Goal: Navigation & Orientation: Find specific page/section

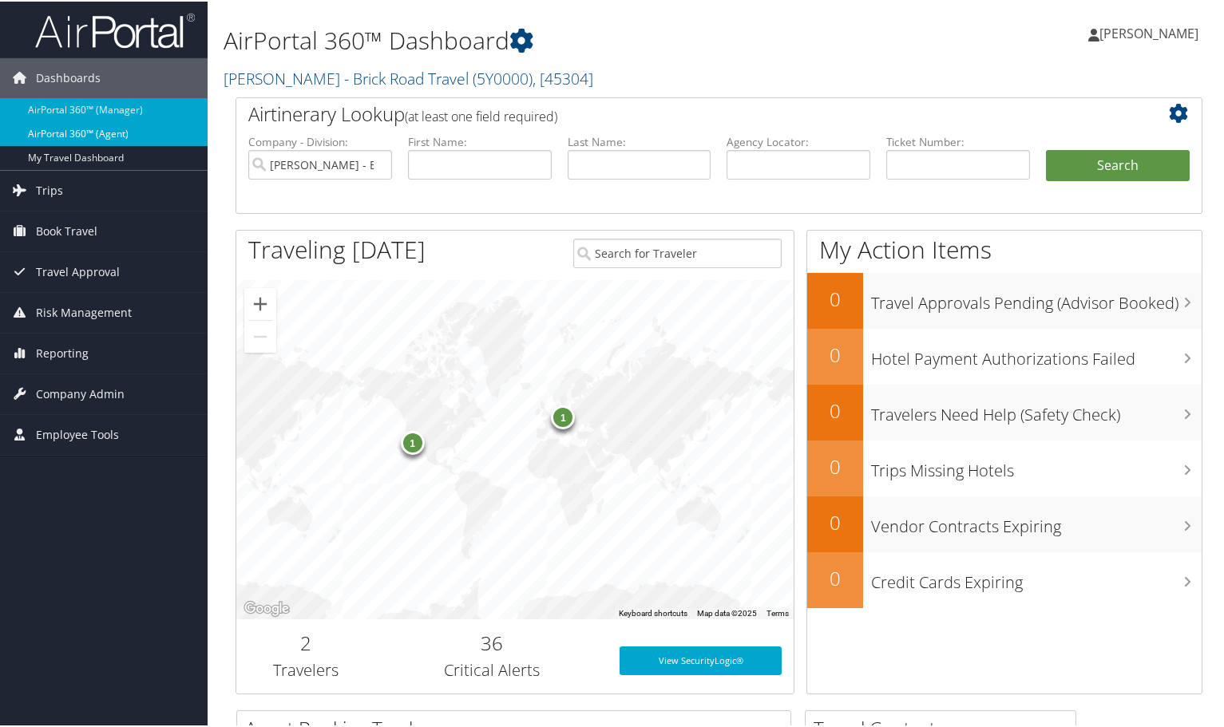
click at [120, 133] on link "AirPortal 360™ (Agent)" at bounding box center [104, 133] width 208 height 24
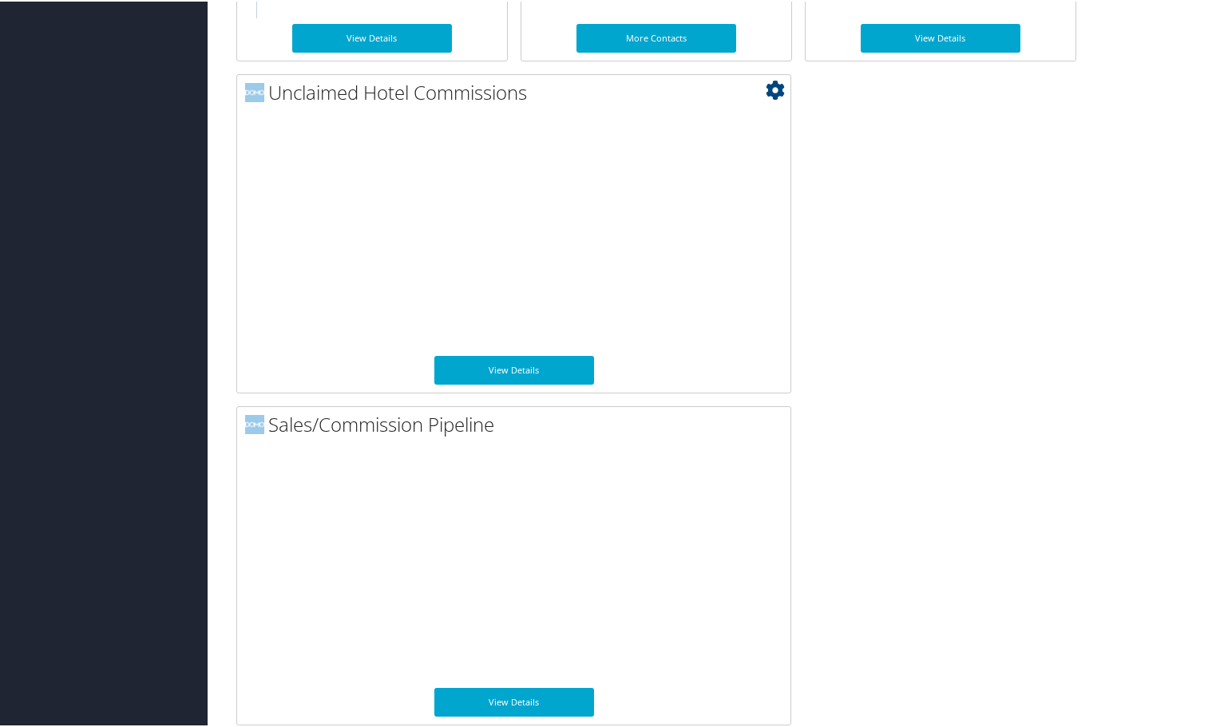
scroll to position [1111, 0]
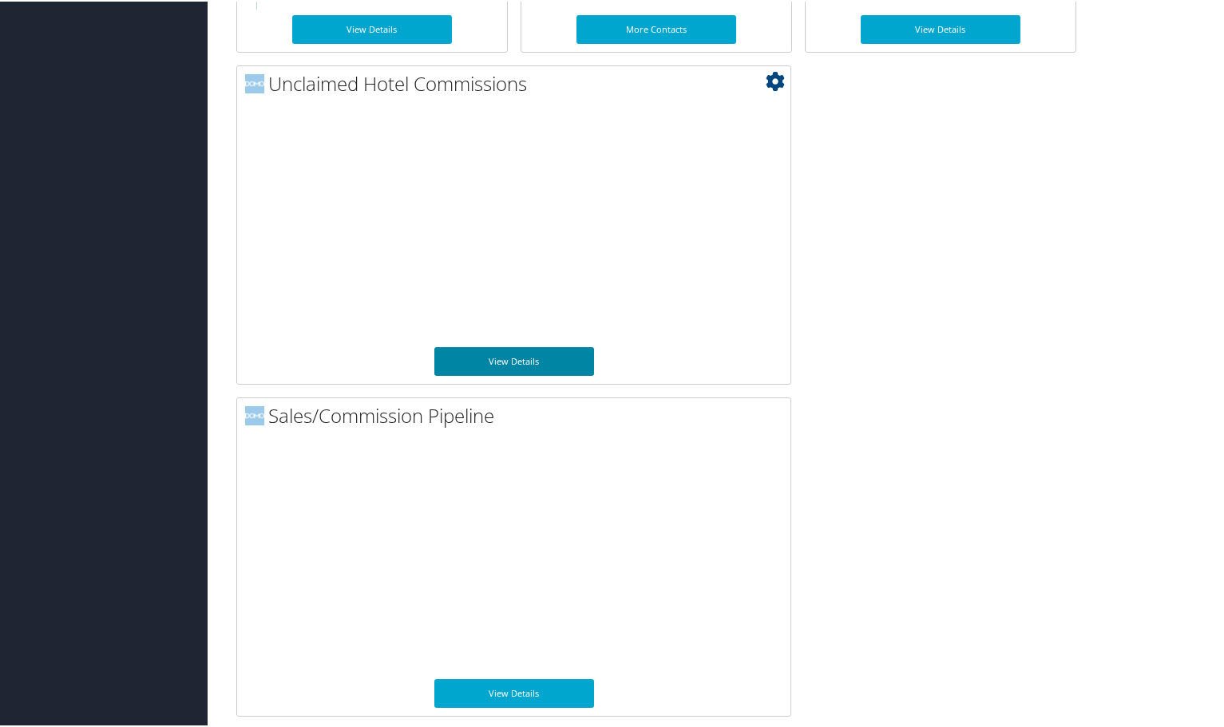
click at [521, 363] on link "View Details" at bounding box center [514, 360] width 160 height 29
